Goal: Navigation & Orientation: Find specific page/section

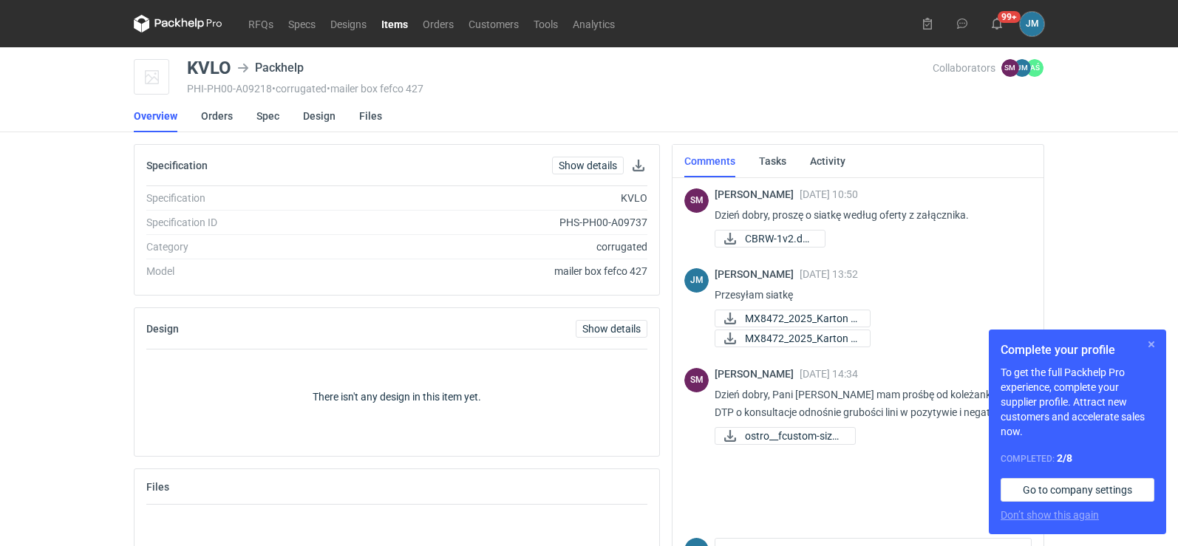
click at [1152, 347] on button "button" at bounding box center [1151, 344] width 18 height 18
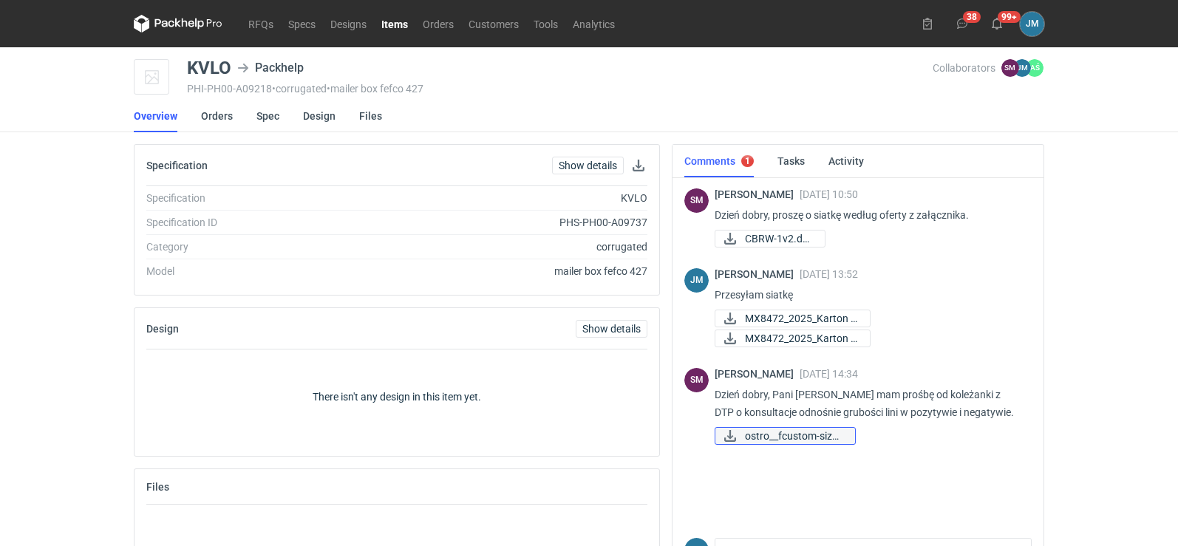
click at [799, 436] on span "ostro__fcustom-size-..." at bounding box center [794, 436] width 98 height 16
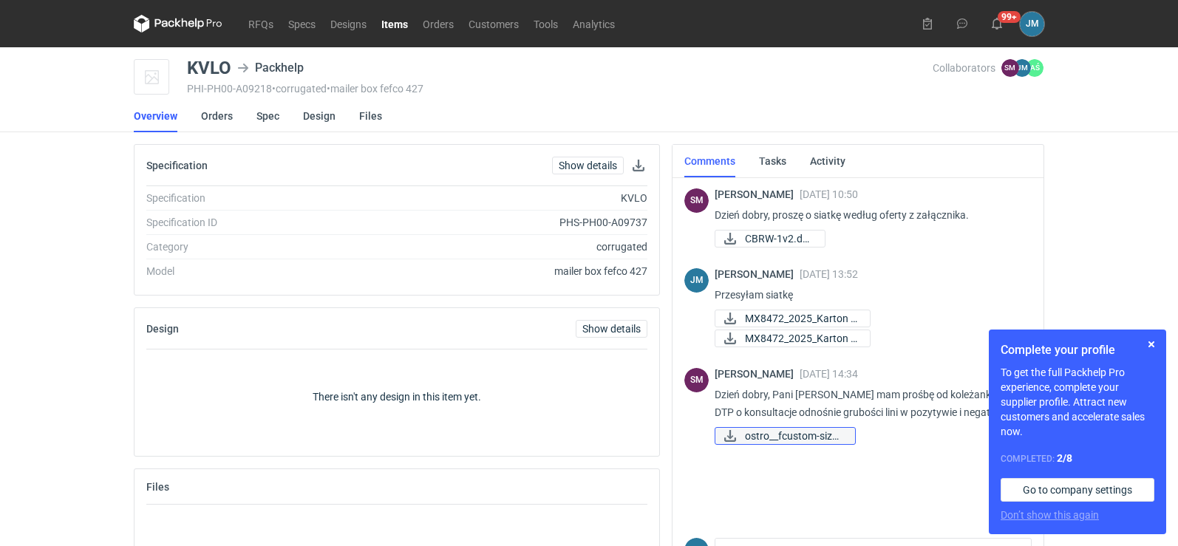
click at [822, 436] on span "ostro__fcustom-size-..." at bounding box center [794, 436] width 98 height 16
click at [1150, 339] on button "button" at bounding box center [1151, 344] width 18 height 18
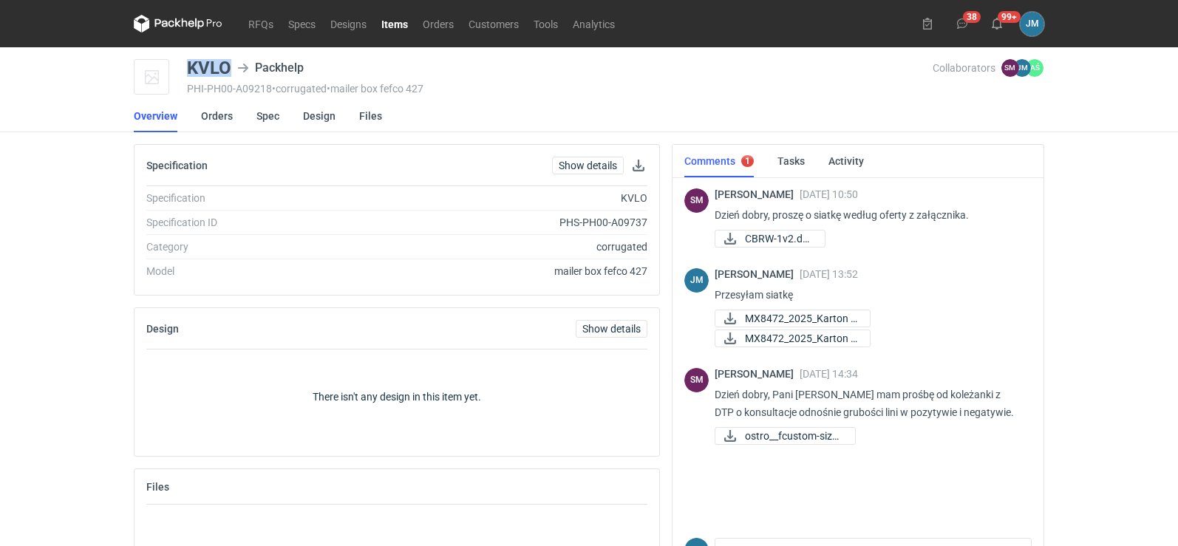
drag, startPoint x: 234, startPoint y: 68, endPoint x: 186, endPoint y: 70, distance: 48.1
click at [186, 70] on div "KVLO Packhelp PHI-PH00-A09218 • corrugated • mailer box fefco 427 Collaborators…" at bounding box center [589, 77] width 910 height 37
copy div "KVLO"
click at [190, 22] on icon at bounding box center [178, 24] width 89 height 18
